Goal: Communication & Community: Answer question/provide support

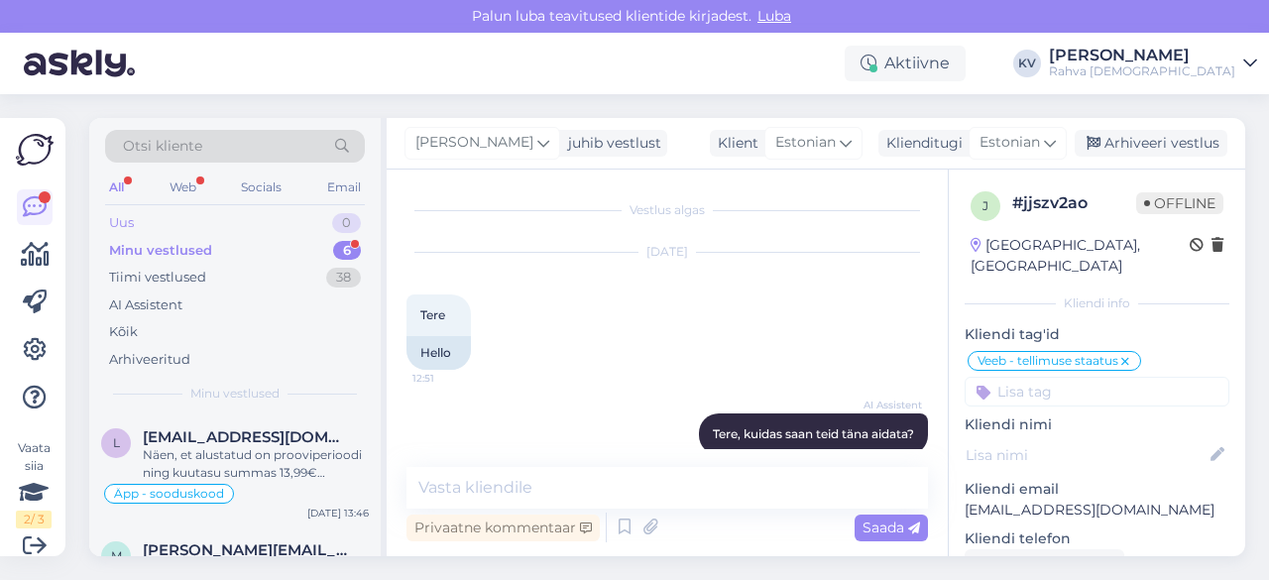
scroll to position [604, 0]
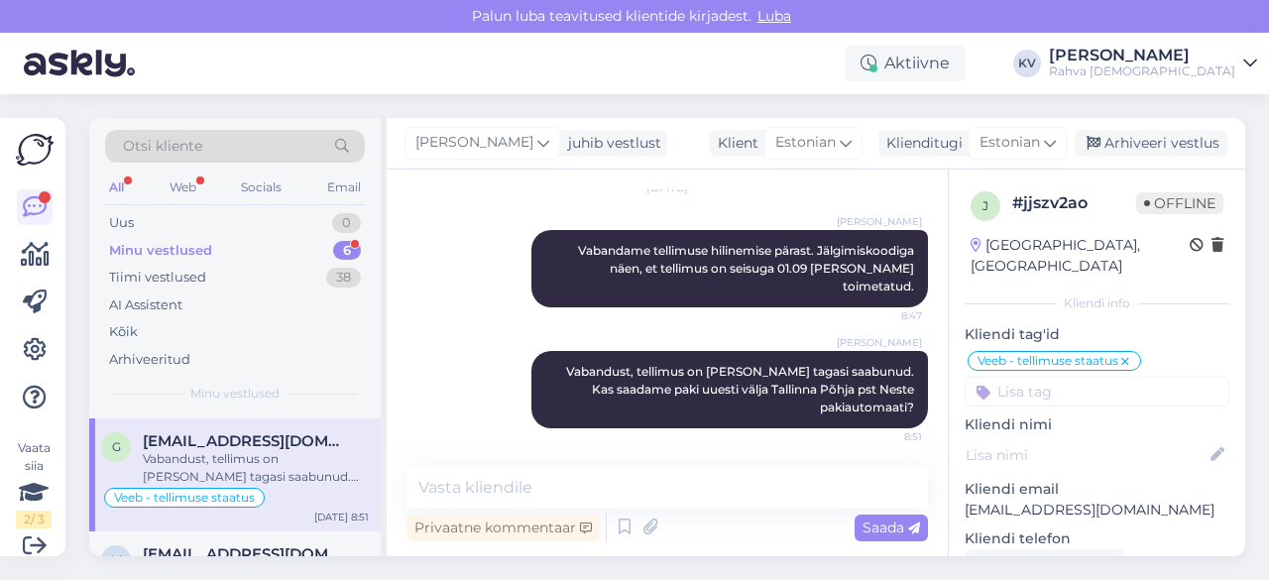
click at [217, 255] on div "Minu vestlused 6" at bounding box center [235, 251] width 260 height 28
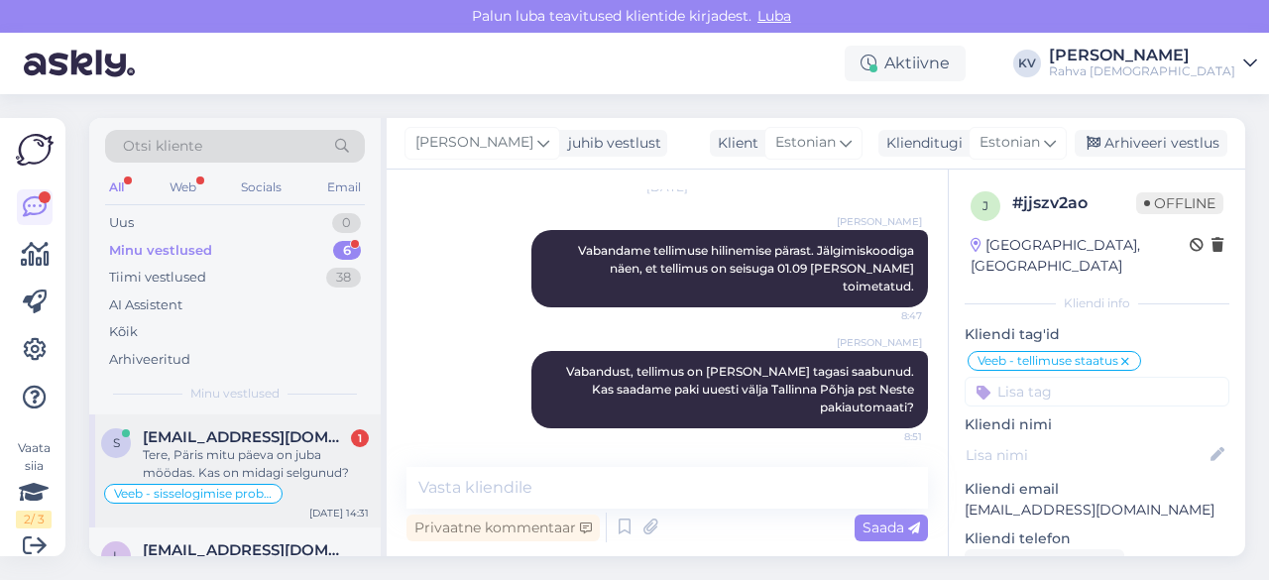
click at [242, 463] on div "Tere, Päris mitu päeva on juba möödas. Kas on midagi selgunud?" at bounding box center [256, 464] width 226 height 36
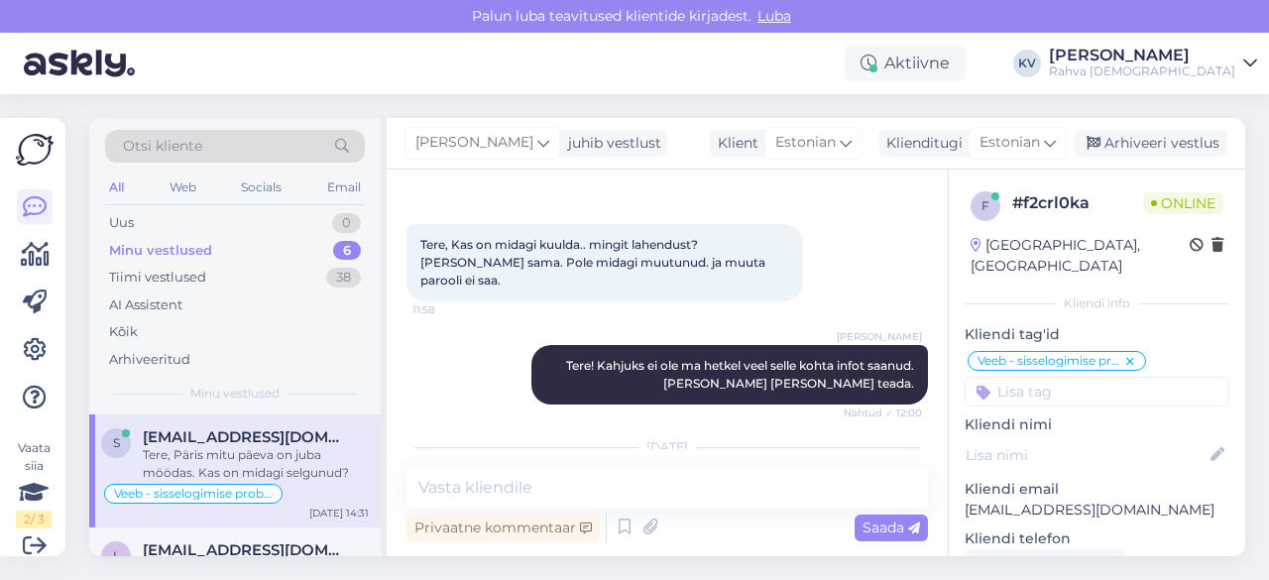
scroll to position [2578, 0]
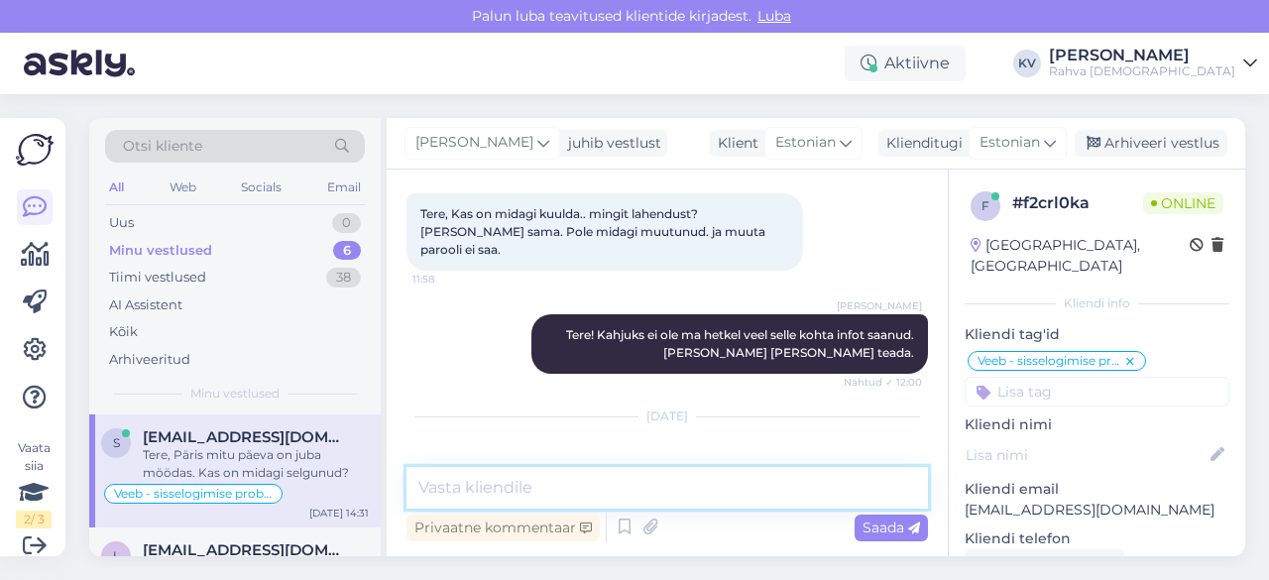
click at [465, 485] on textarea at bounding box center [668, 488] width 522 height 42
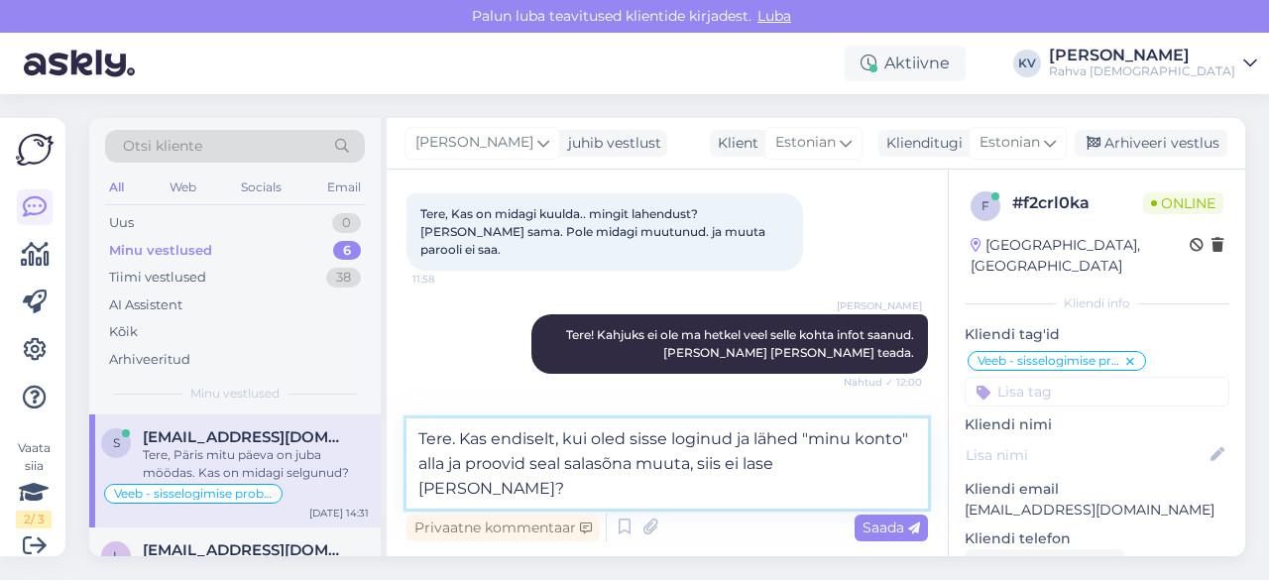
type textarea "Tere. Kas endiselt, kui oled sisse loginud ja lähed "minu konto" alla ja proovi…"
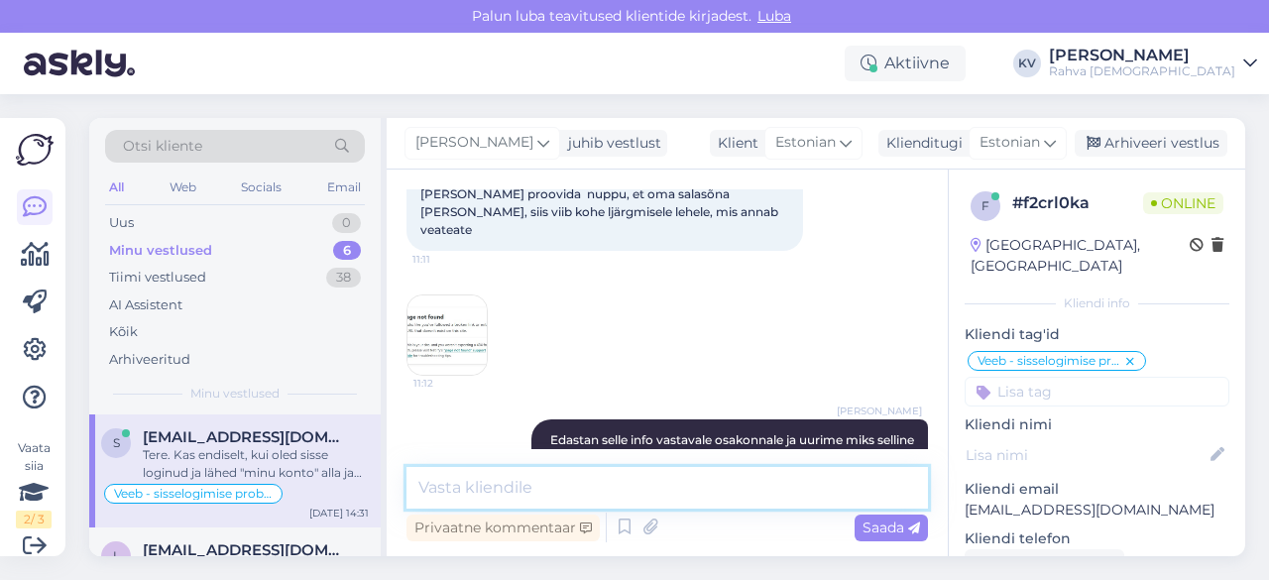
scroll to position [1906, 0]
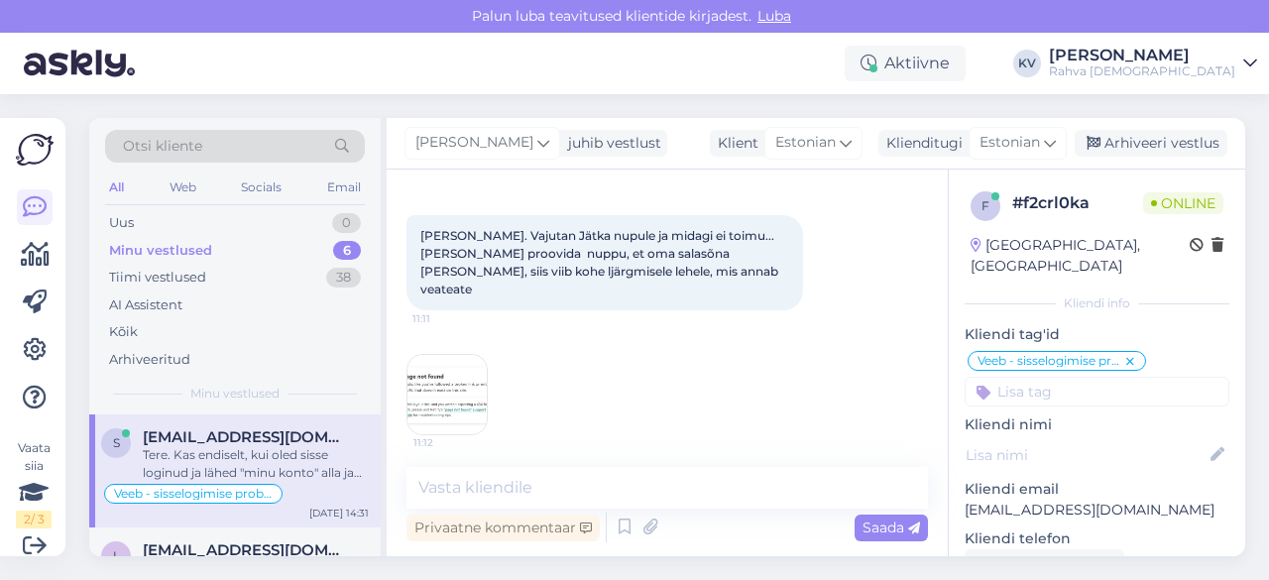
click at [443, 355] on img at bounding box center [447, 394] width 79 height 79
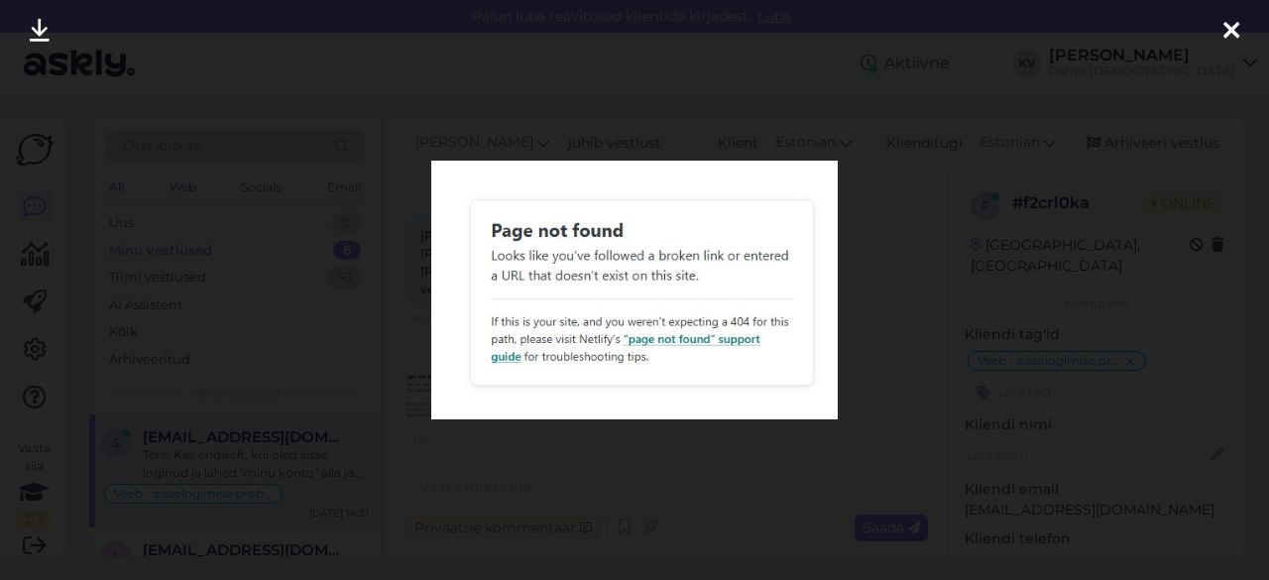
click at [865, 289] on div at bounding box center [634, 290] width 1269 height 580
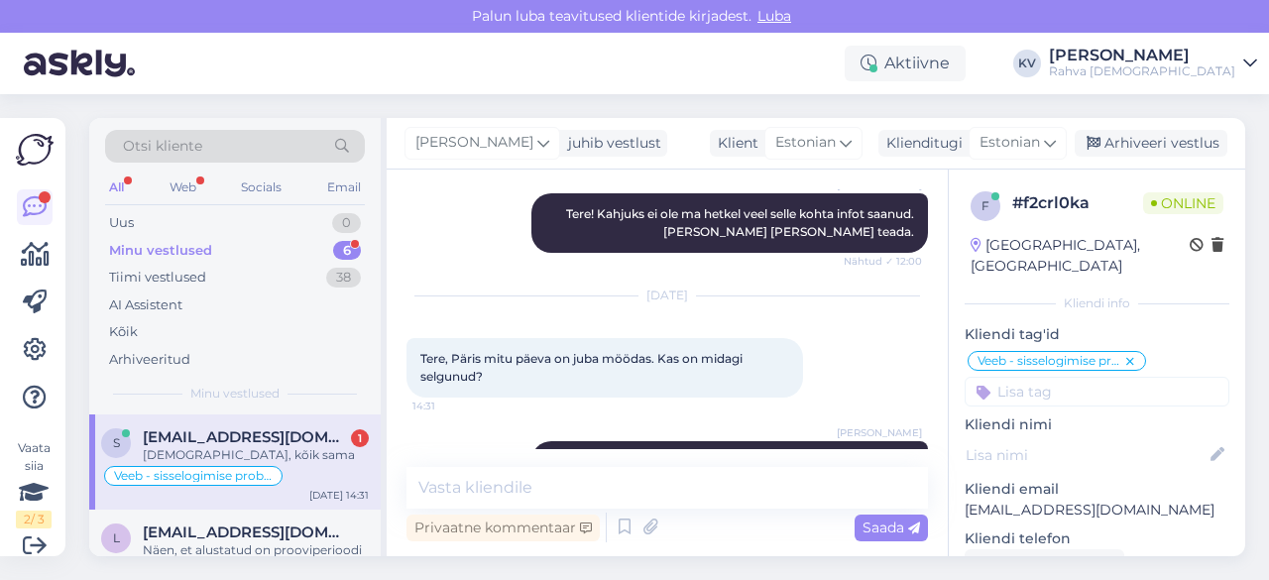
scroll to position [2784, 0]
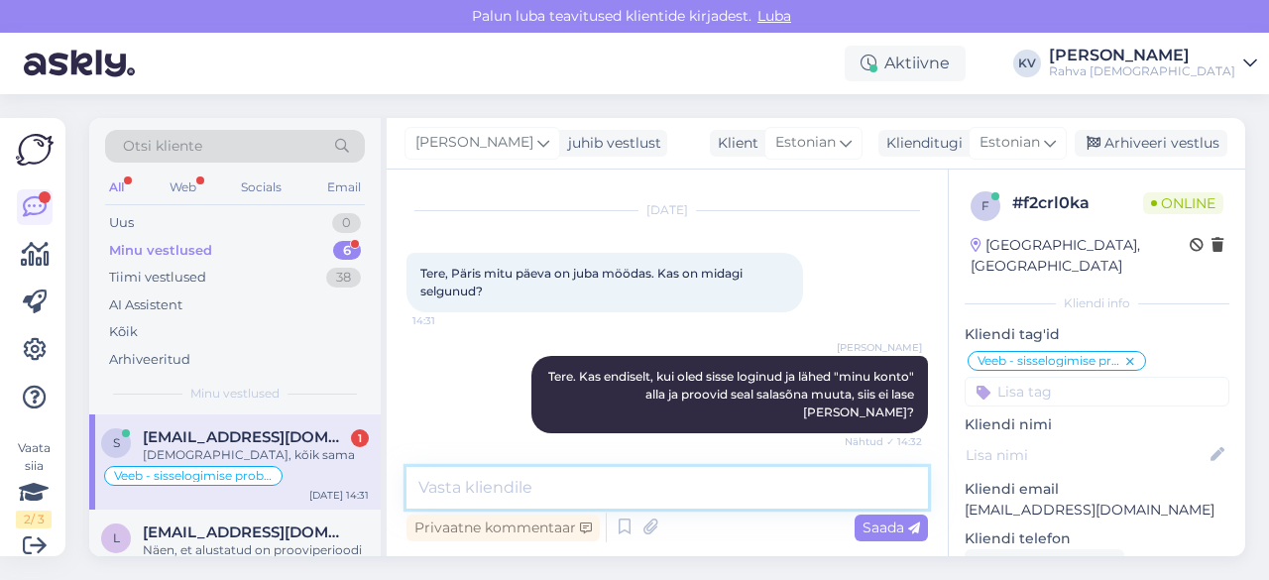
click at [514, 496] on textarea at bounding box center [668, 488] width 522 height 42
click at [516, 489] on textarea at bounding box center [668, 488] width 522 height 42
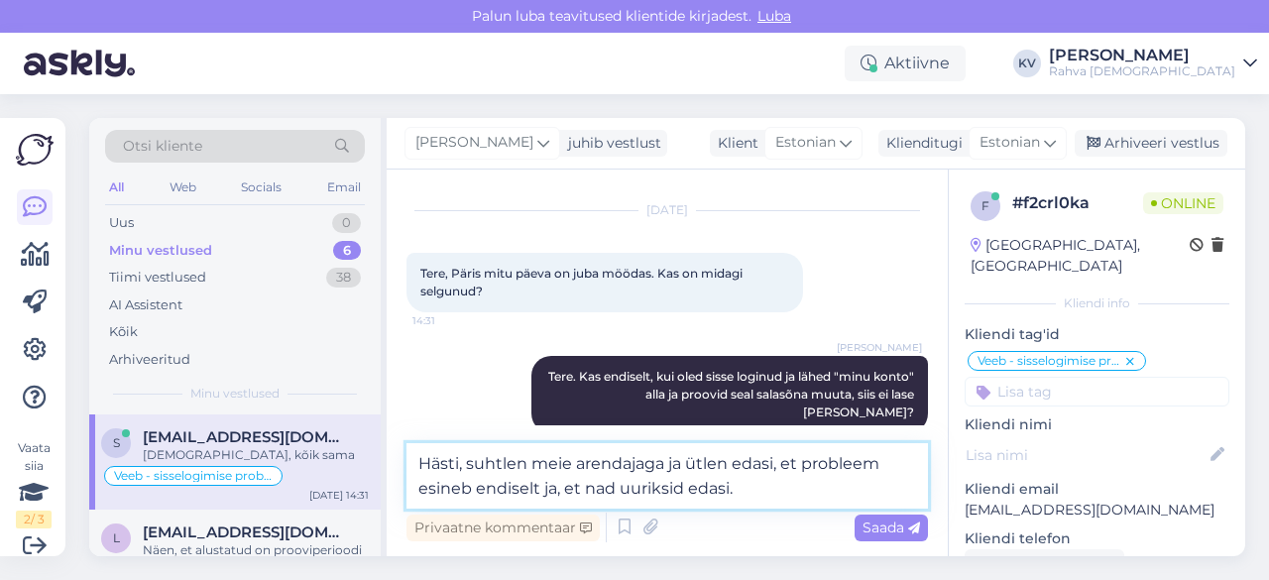
type textarea "Hästi, suhtlen meie arendajaga ja ütlen edasi, et probleem esineb endiselt ja, …"
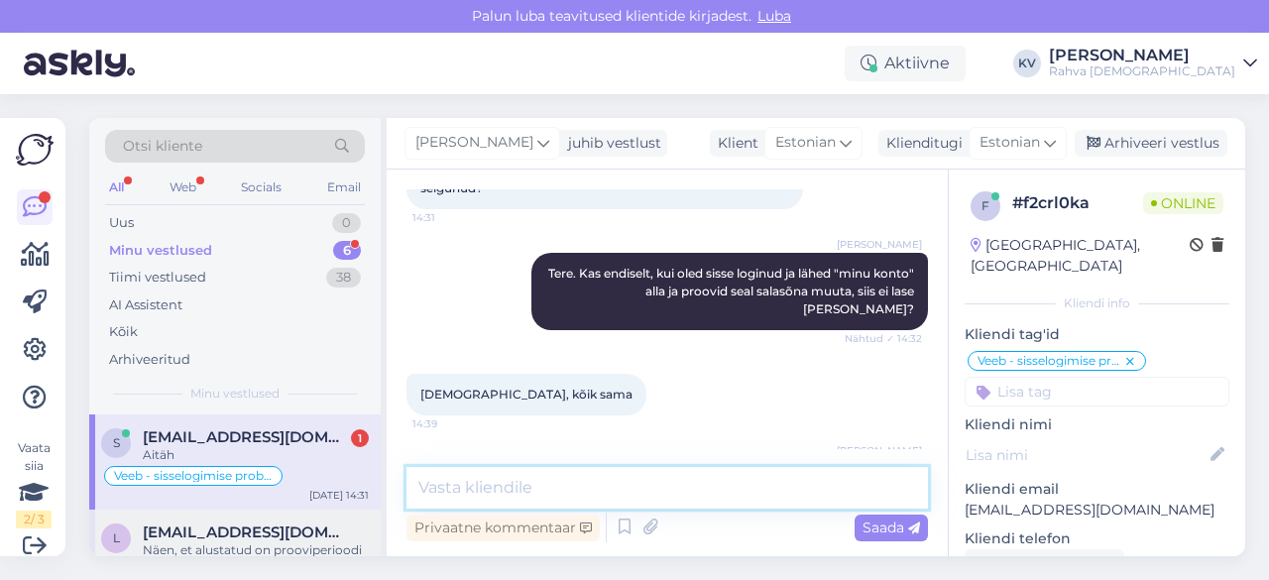
scroll to position [2973, 0]
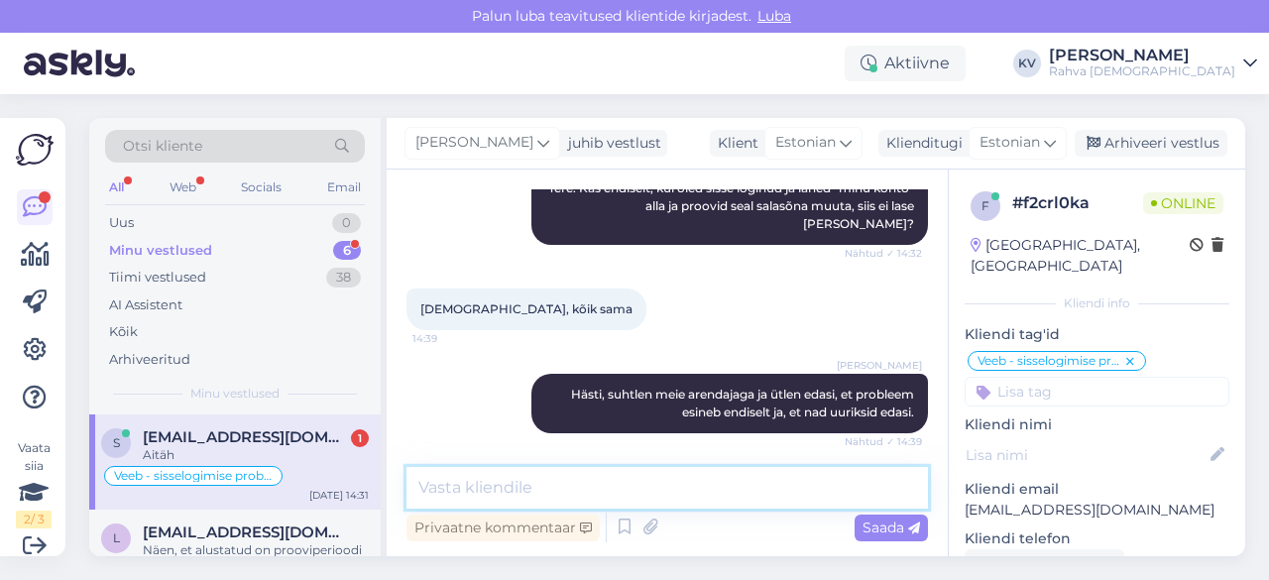
click at [470, 473] on textarea at bounding box center [668, 488] width 522 height 42
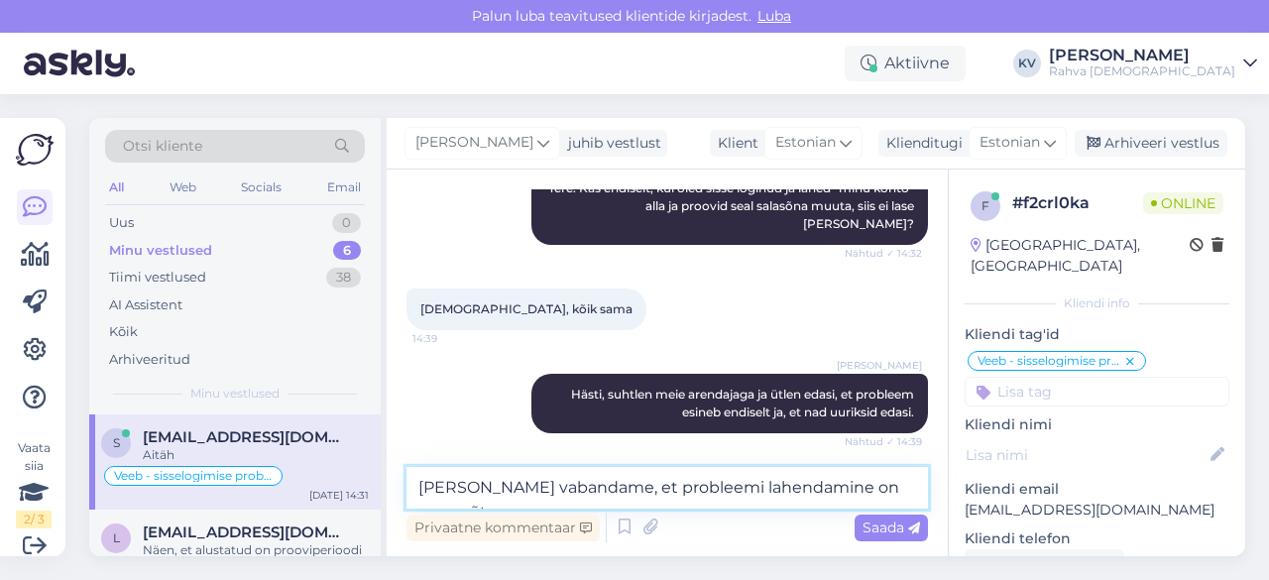
scroll to position [2995, 0]
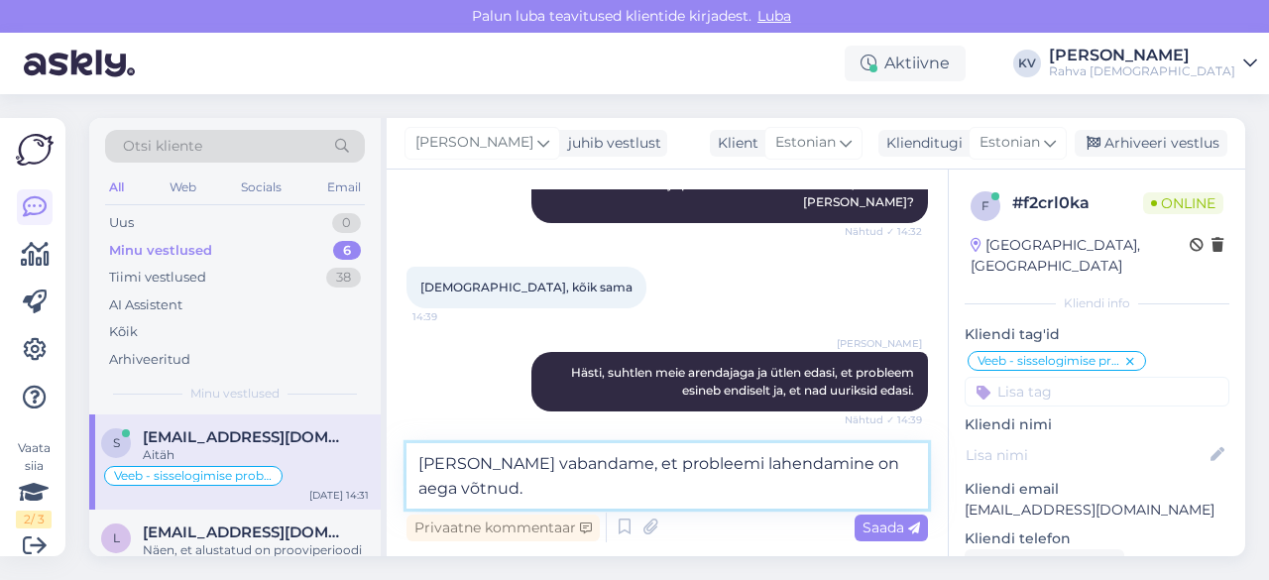
type textarea "[PERSON_NAME] vabandame, et probleemi lahendamine on aega võtnud."
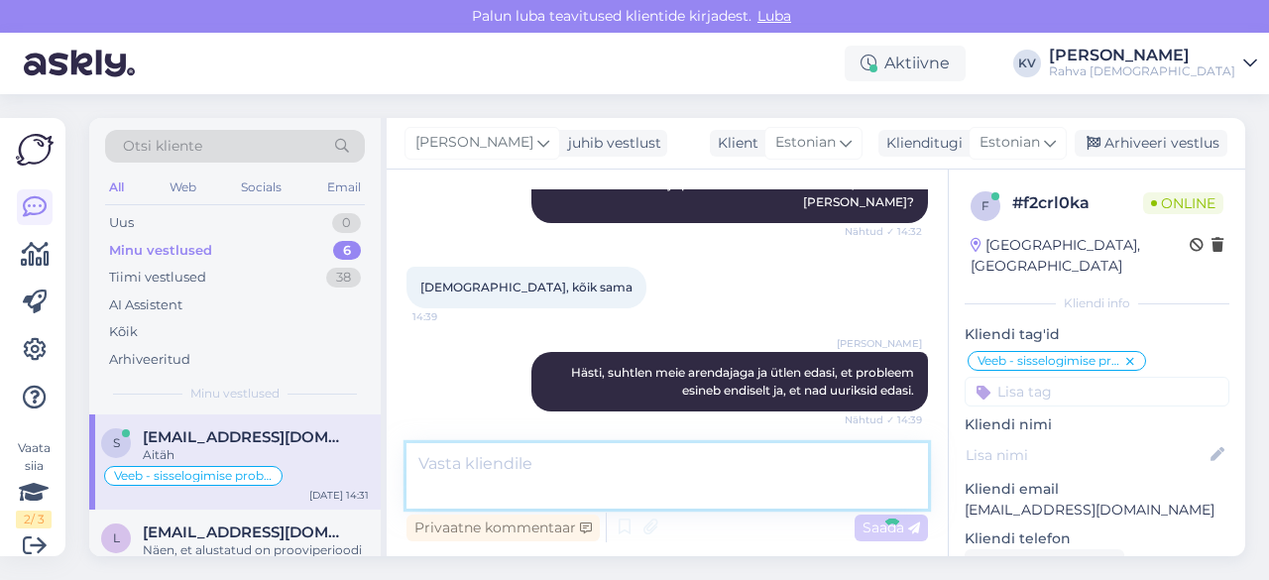
scroll to position [3076, 0]
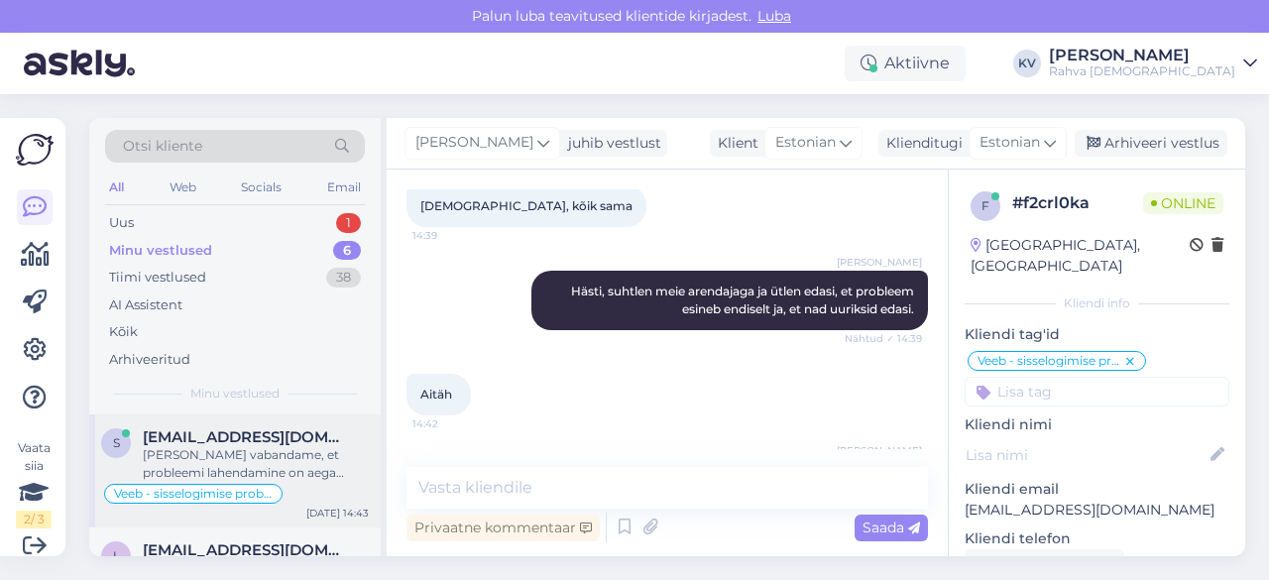
click at [248, 461] on div "[PERSON_NAME] vabandame, et probleemi lahendamine on aega võtnud." at bounding box center [256, 464] width 226 height 36
click at [167, 214] on div "Uus 1" at bounding box center [235, 223] width 260 height 28
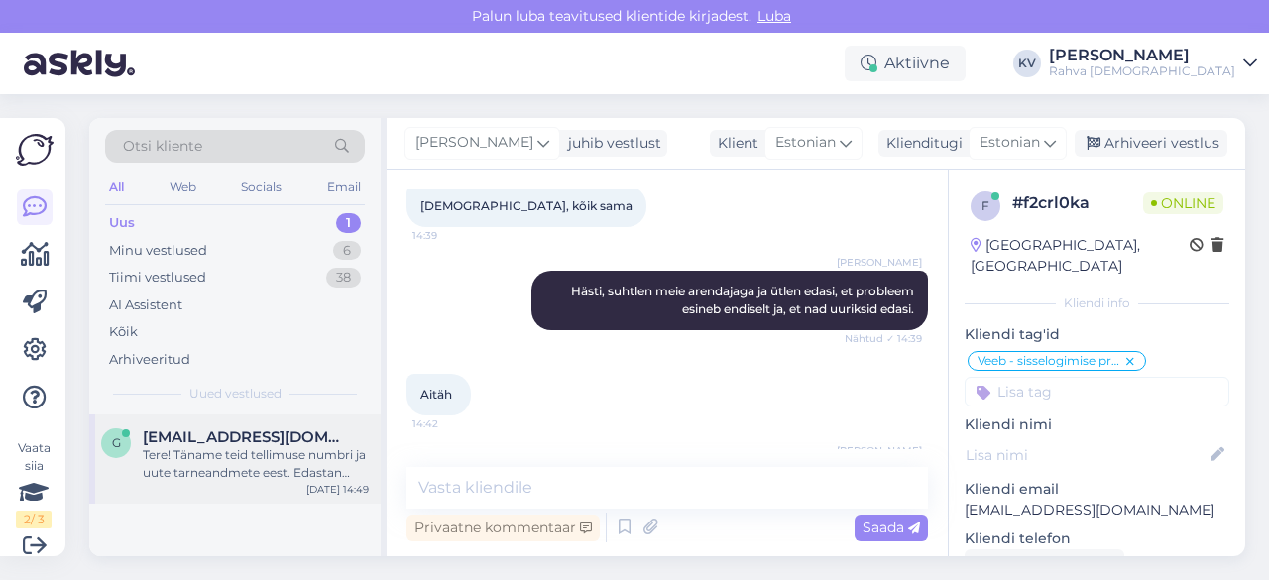
click at [242, 478] on div "Tere! Täname teid tellimuse numbri ja uute tarneandmete eest. Edastan selle inf…" at bounding box center [256, 464] width 226 height 36
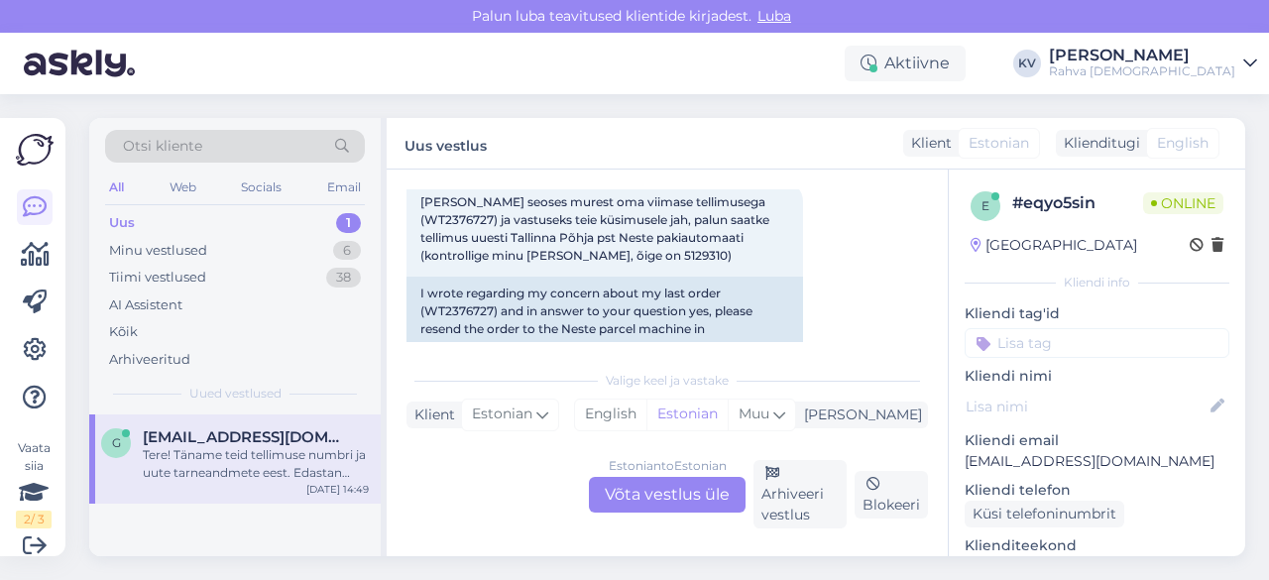
scroll to position [111, 0]
click at [466, 222] on span "[PERSON_NAME] seoses murest oma viimase tellimusega (WT2376727) ja vastuseks te…" at bounding box center [596, 230] width 352 height 68
copy span "WT2376727"
drag, startPoint x: 617, startPoint y: 261, endPoint x: 658, endPoint y: 257, distance: 41.8
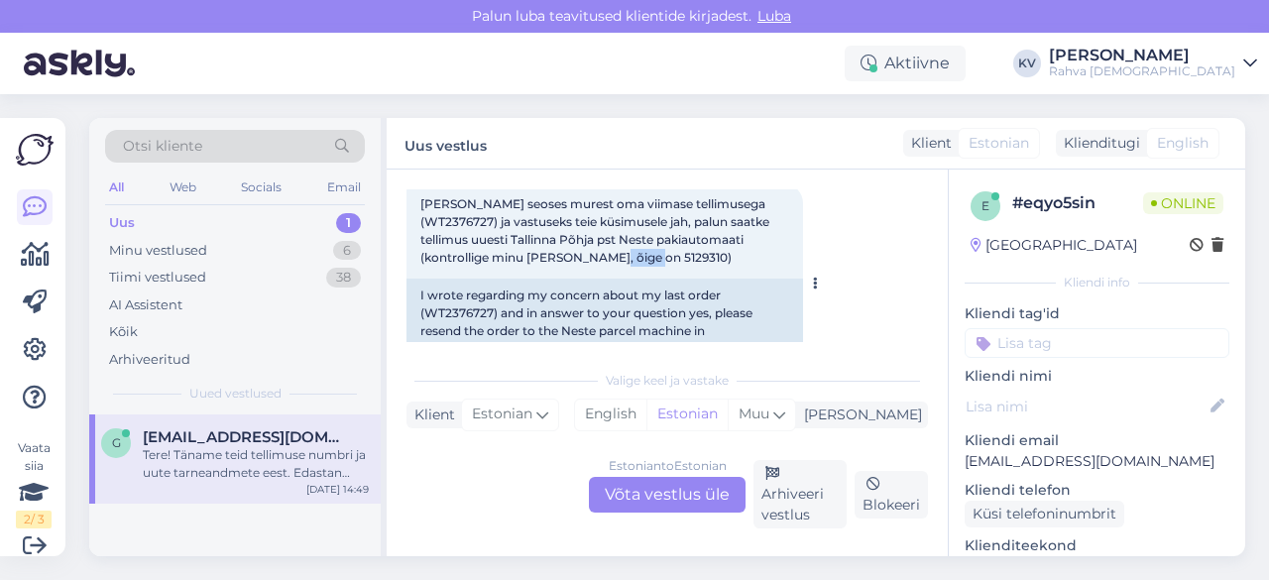
click at [658, 257] on span "[PERSON_NAME] seoses murest oma viimase tellimusega (WT2376727) ja vastuseks te…" at bounding box center [596, 230] width 352 height 68
copy span "5129310"
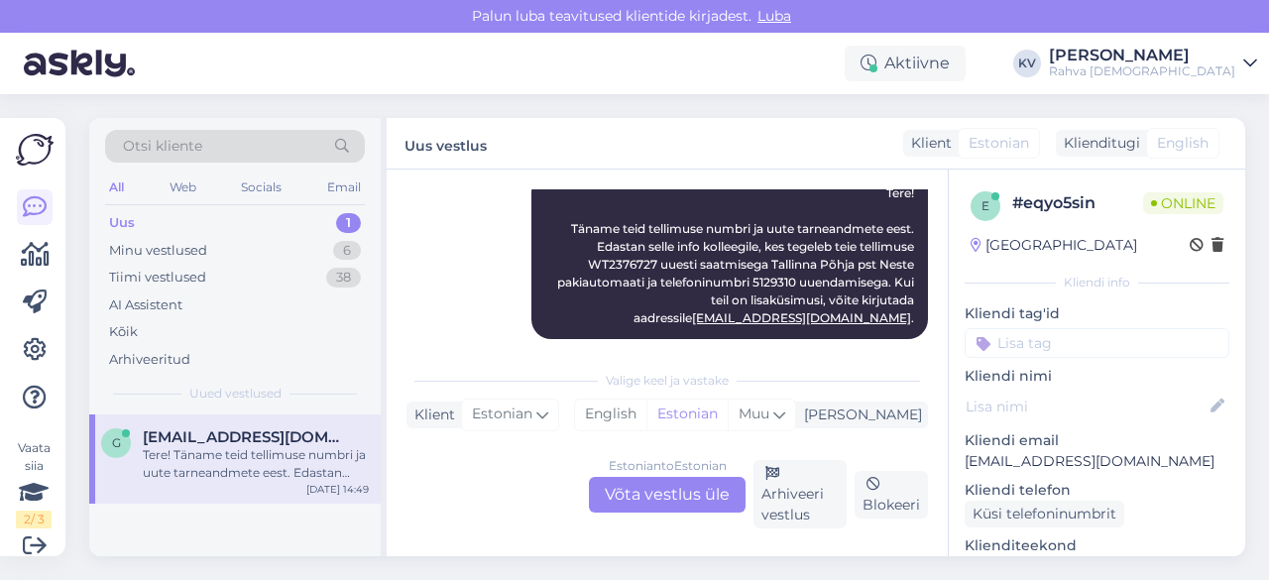
click at [623, 483] on div "Estonian to Estonian Võta vestlus üle" at bounding box center [667, 495] width 157 height 36
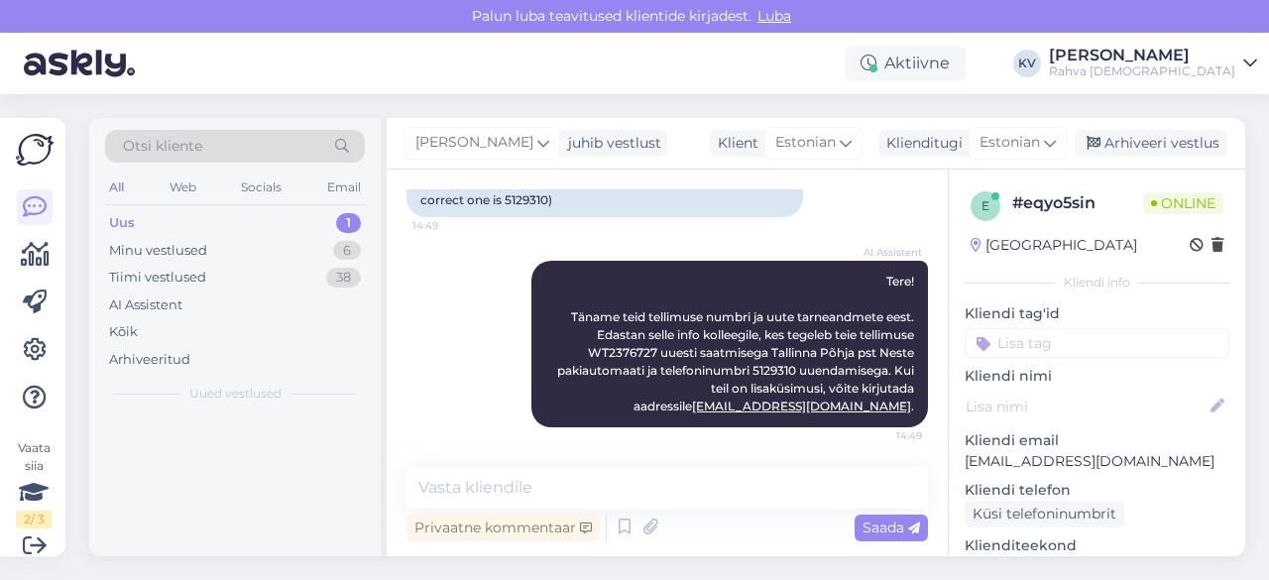
scroll to position [259, 0]
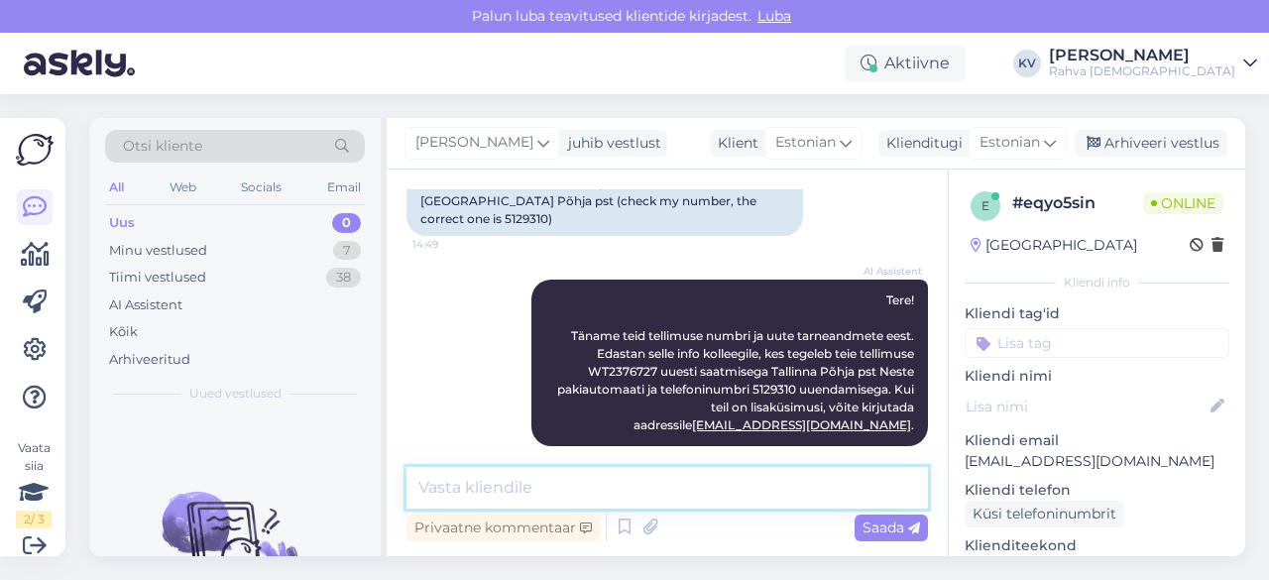
click at [514, 478] on textarea at bounding box center [668, 488] width 522 height 42
type textarea "Saadame tellimuse uuesti laost välja."
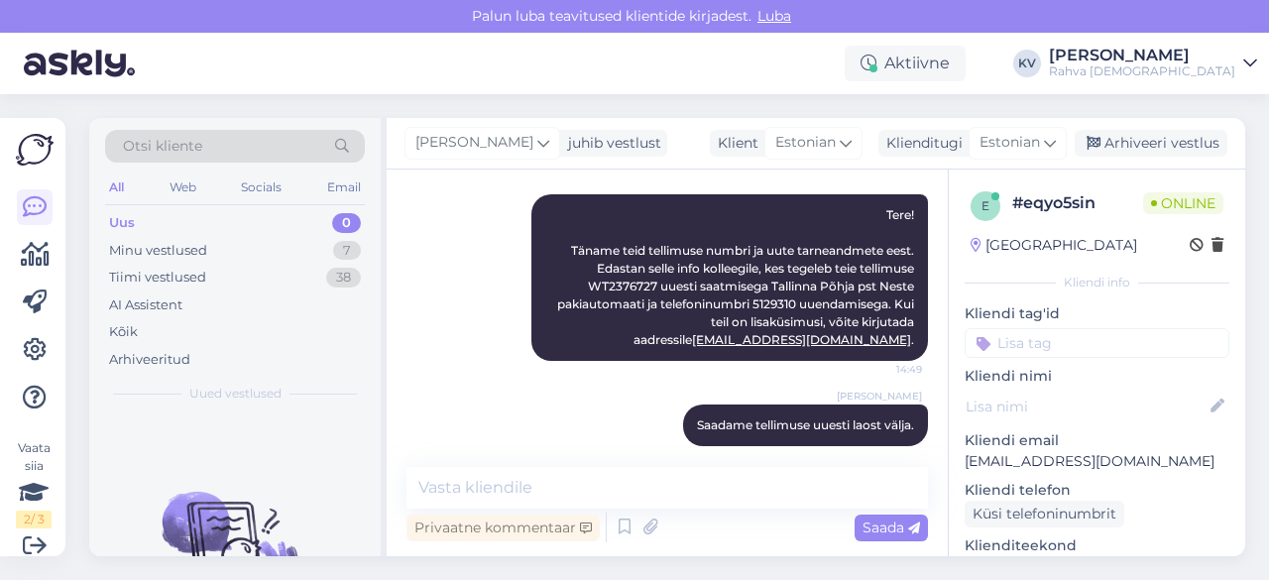
click at [1082, 342] on input at bounding box center [1097, 343] width 265 height 30
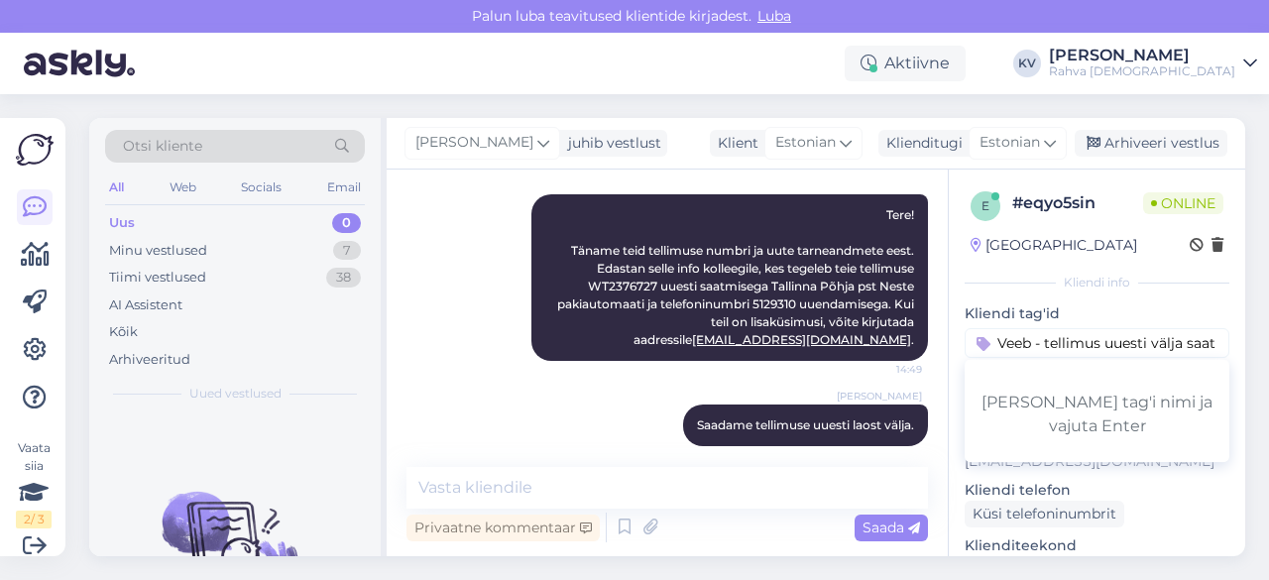
type input "Veeb - tellimus uuesti välja saata"
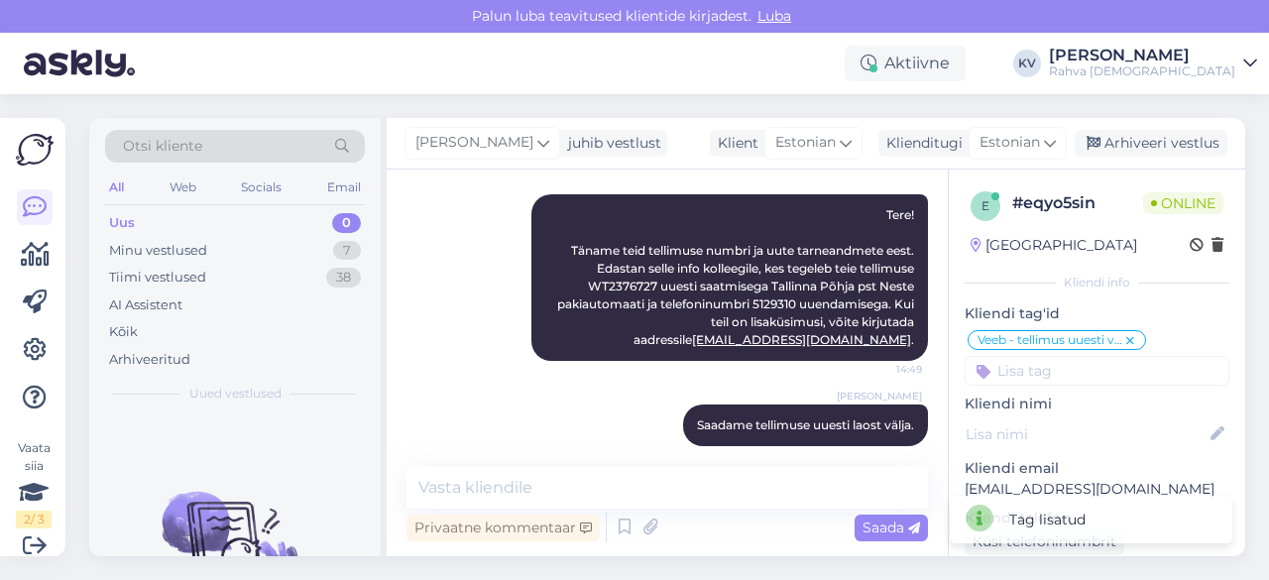
scroll to position [0, 0]
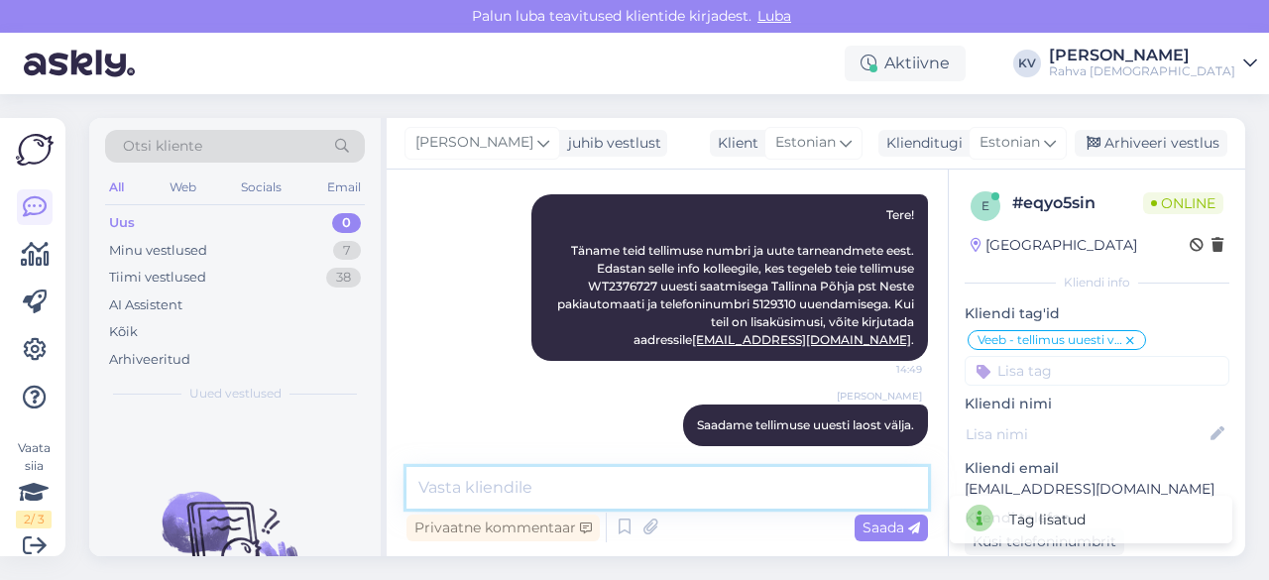
click at [727, 483] on textarea at bounding box center [668, 488] width 522 height 42
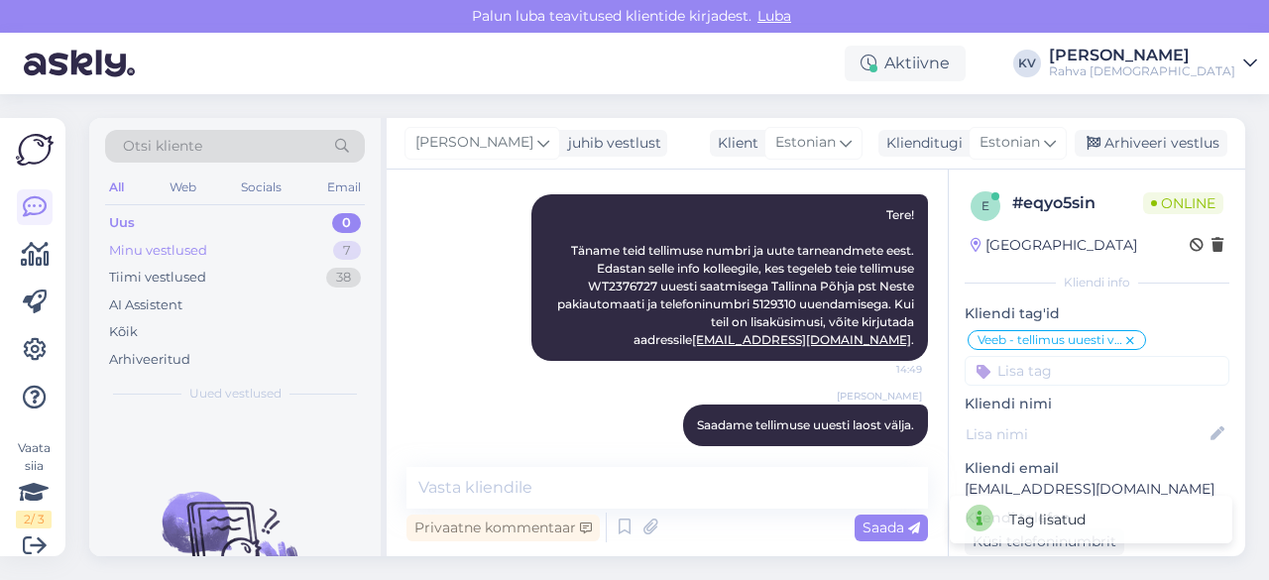
click at [193, 241] on div "Minu vestlused" at bounding box center [158, 251] width 98 height 20
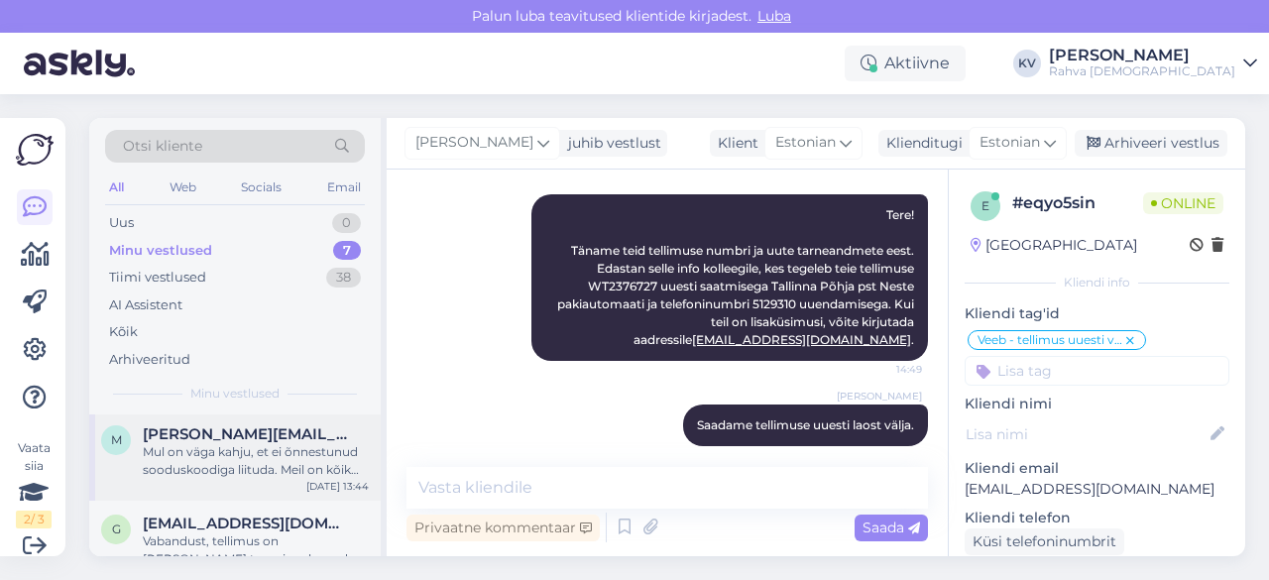
scroll to position [397, 0]
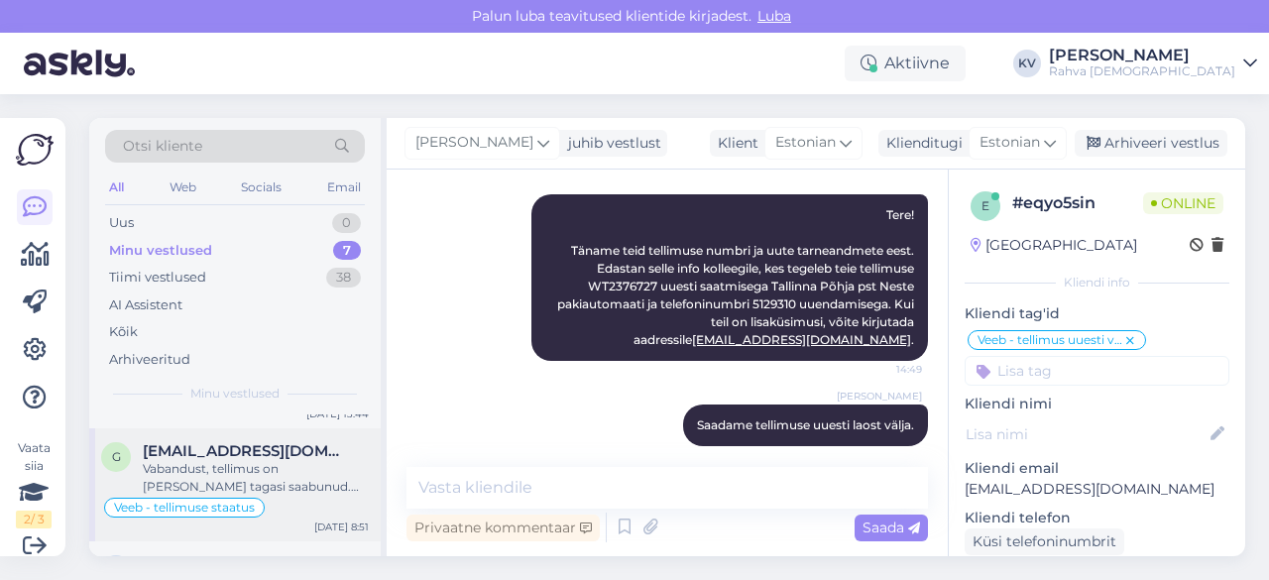
click at [241, 467] on div "Vabandust, tellimus on [PERSON_NAME] tagasi saabunud. Kas saadame paki uuesti v…" at bounding box center [256, 478] width 226 height 36
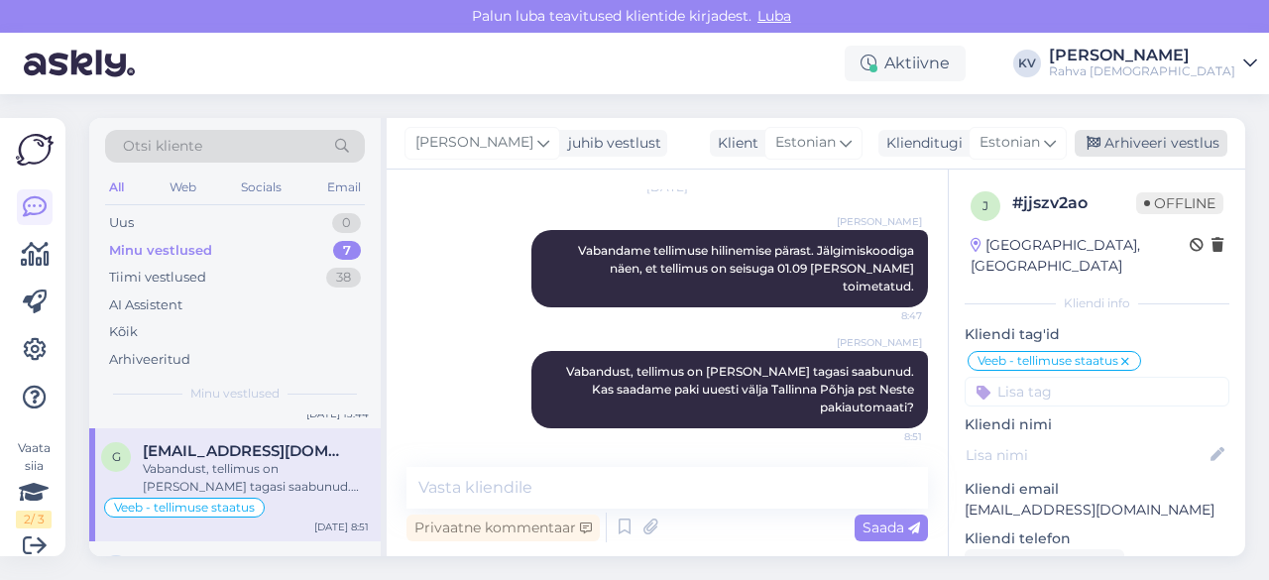
click at [1162, 142] on div "Arhiveeri vestlus" at bounding box center [1151, 143] width 153 height 27
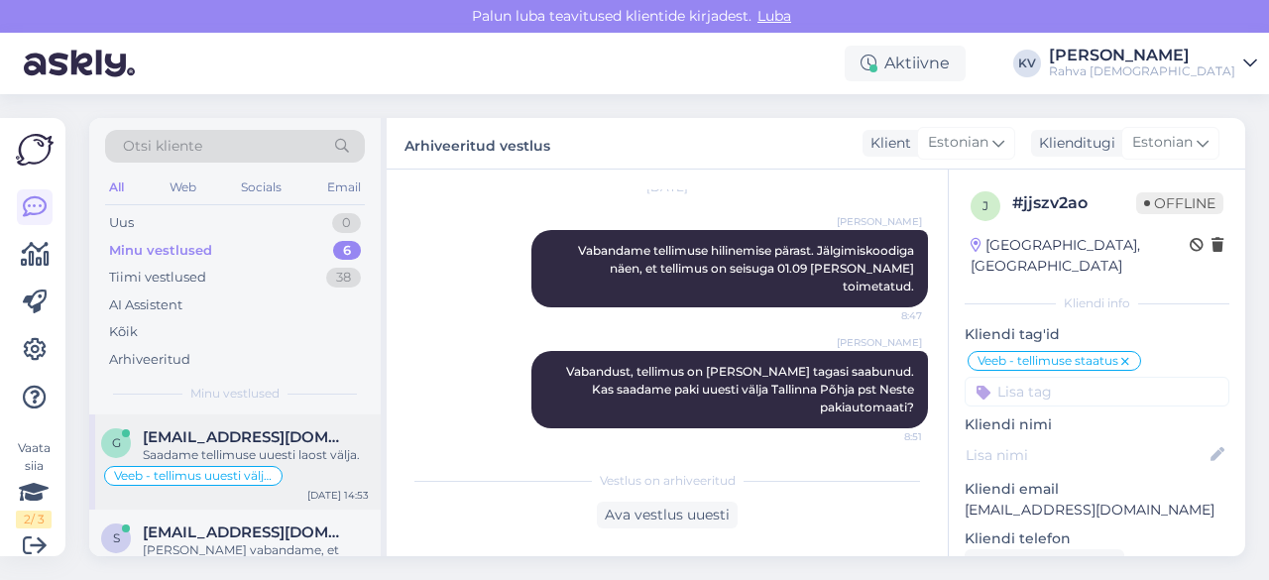
click at [207, 443] on span "[EMAIL_ADDRESS][DOMAIN_NAME]" at bounding box center [246, 437] width 206 height 18
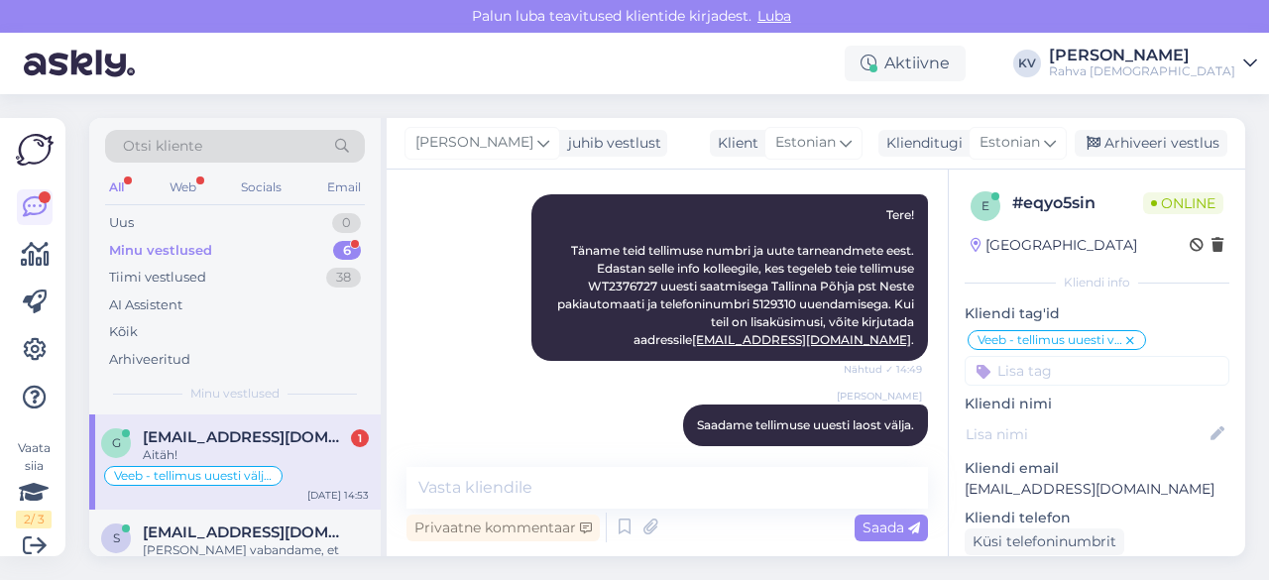
scroll to position [429, 0]
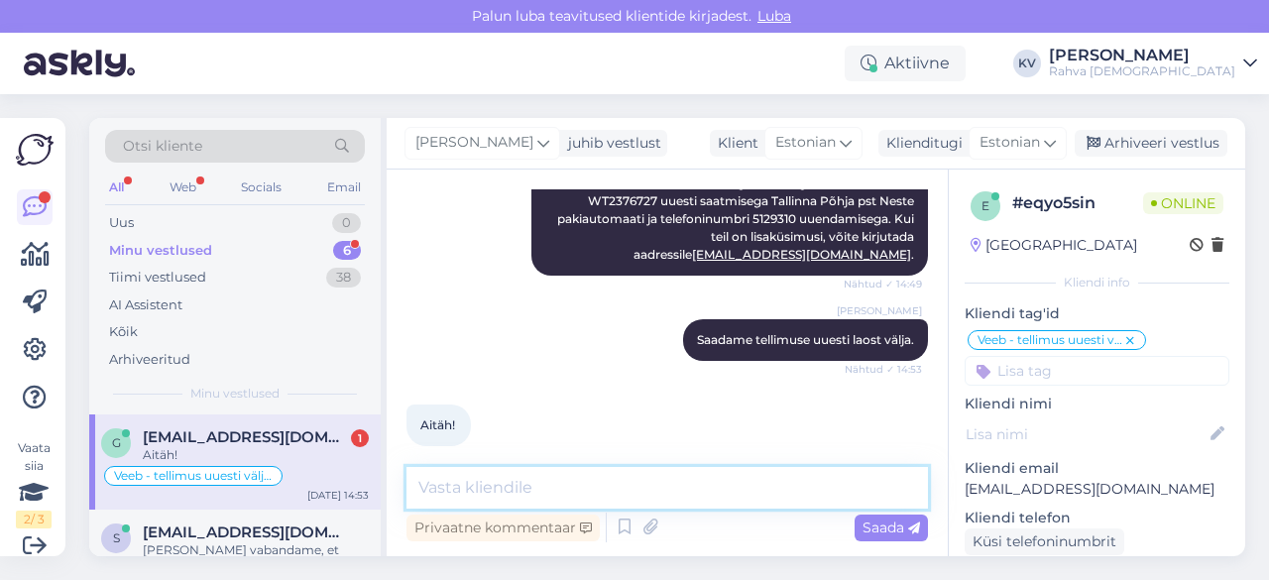
click at [511, 487] on textarea at bounding box center [668, 488] width 522 height 42
type textarea "Palun. Kaunist päeva jätku :)"
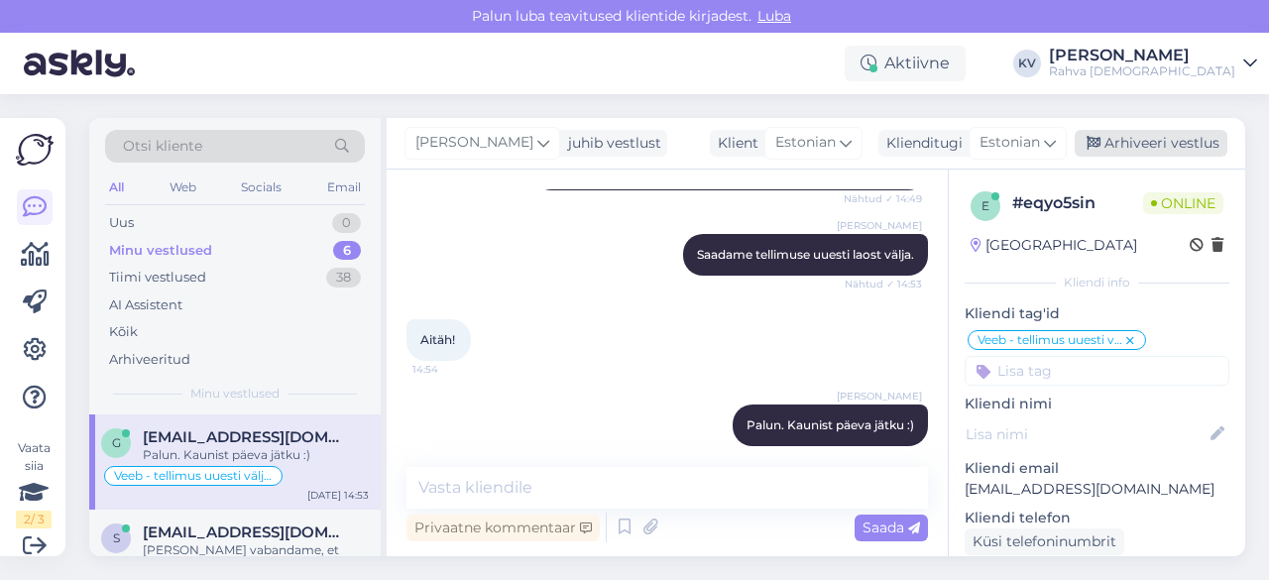
click at [1188, 139] on div "Arhiveeri vestlus" at bounding box center [1151, 143] width 153 height 27
